Goal: Transaction & Acquisition: Purchase product/service

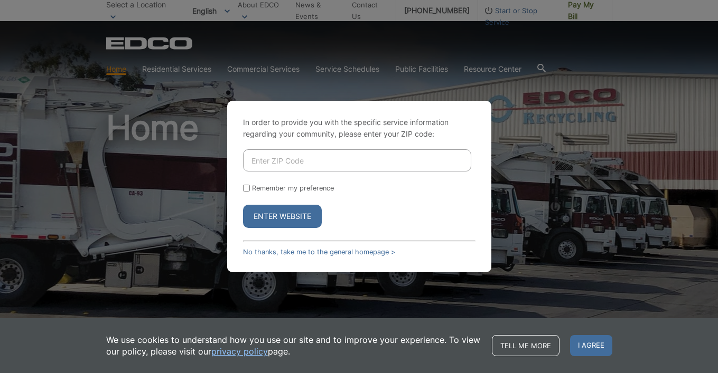
click at [267, 161] on input "Enter ZIP Code" at bounding box center [357, 160] width 228 height 22
type input "92026"
click at [274, 218] on button "Enter Website" at bounding box center [282, 216] width 79 height 23
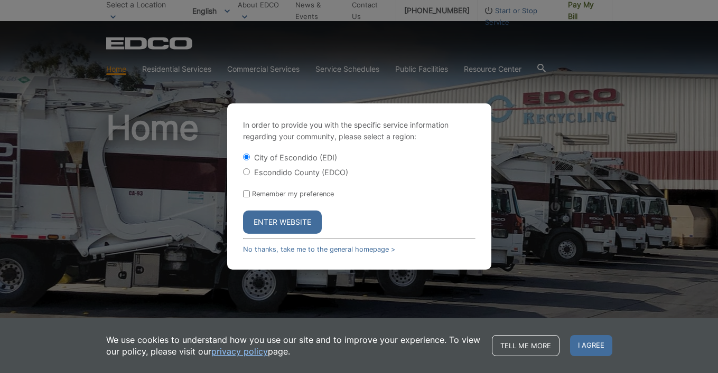
click at [246, 173] on input "Escondido County (EDCO)" at bounding box center [246, 171] width 7 height 7
radio input "true"
click at [277, 218] on button "Enter Website" at bounding box center [282, 222] width 79 height 23
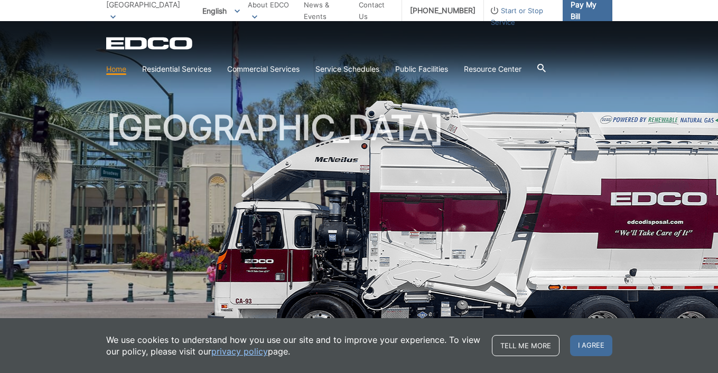
click at [576, 16] on span "Pay My Bill" at bounding box center [586, 10] width 33 height 23
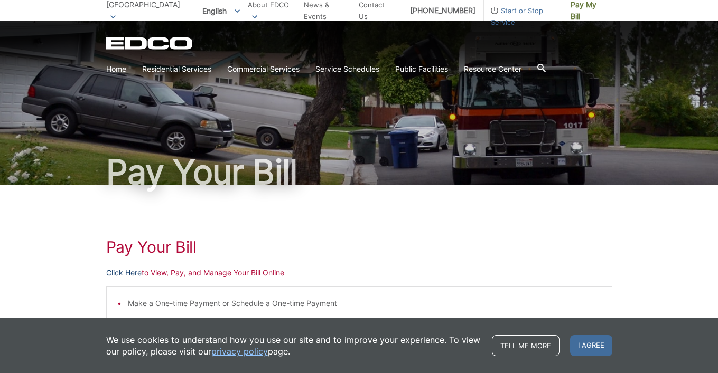
click at [119, 270] on link "Click Here" at bounding box center [123, 273] width 35 height 12
